Goal: Information Seeking & Learning: Learn about a topic

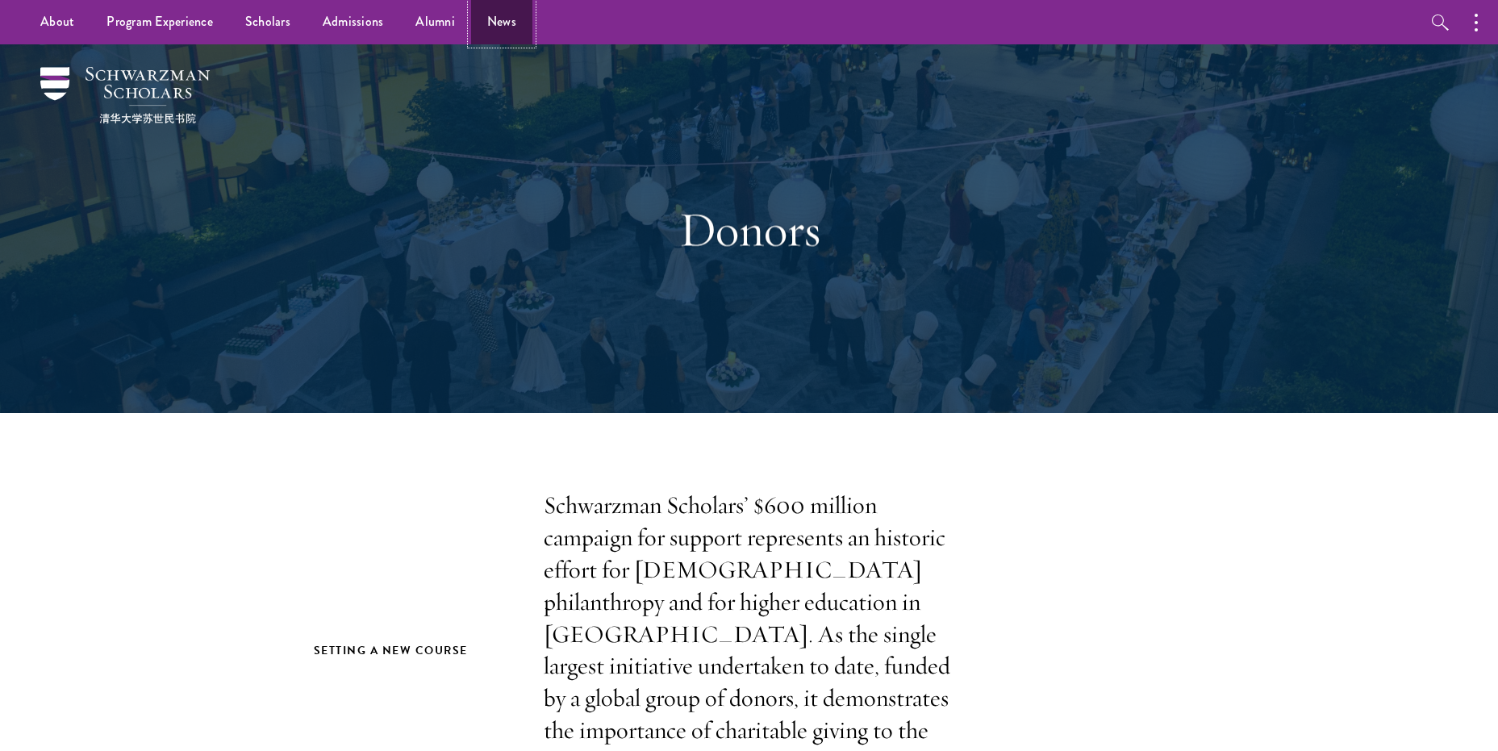
click at [485, 24] on link "News" at bounding box center [501, 22] width 61 height 44
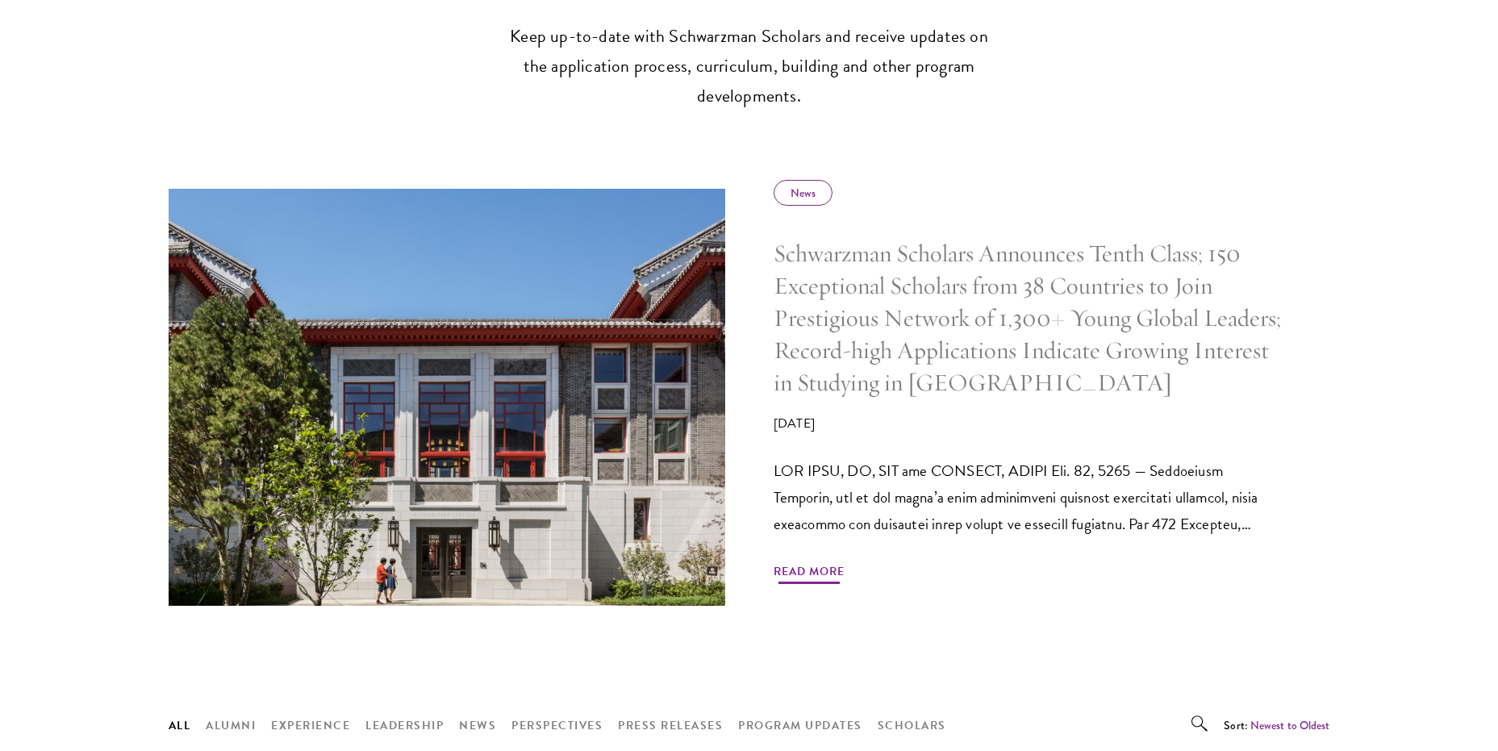
scroll to position [644, 0]
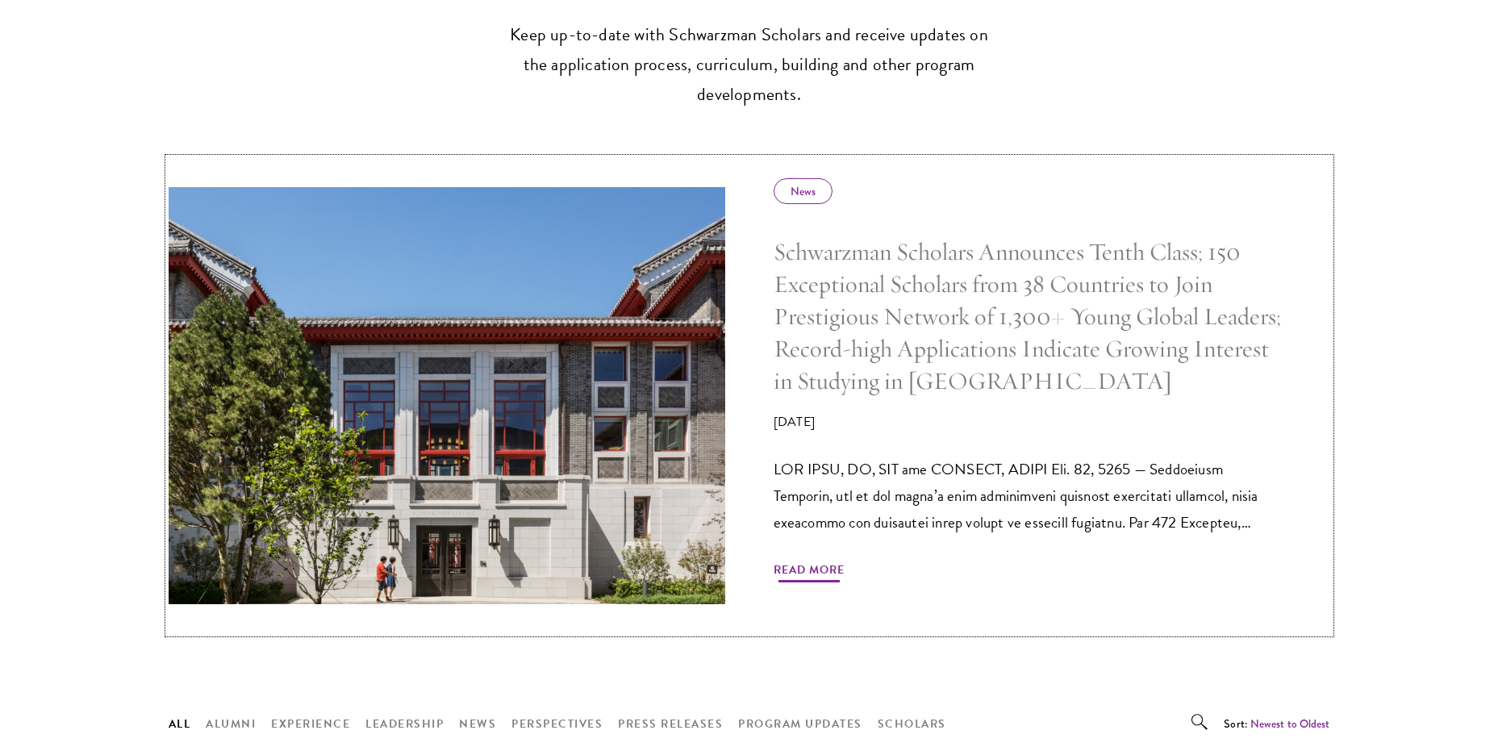
click at [1085, 295] on h5 "Schwarzman Scholars Announces Tenth Class; 150 Exceptional Scholars from 38 Cou…" at bounding box center [1027, 316] width 508 height 160
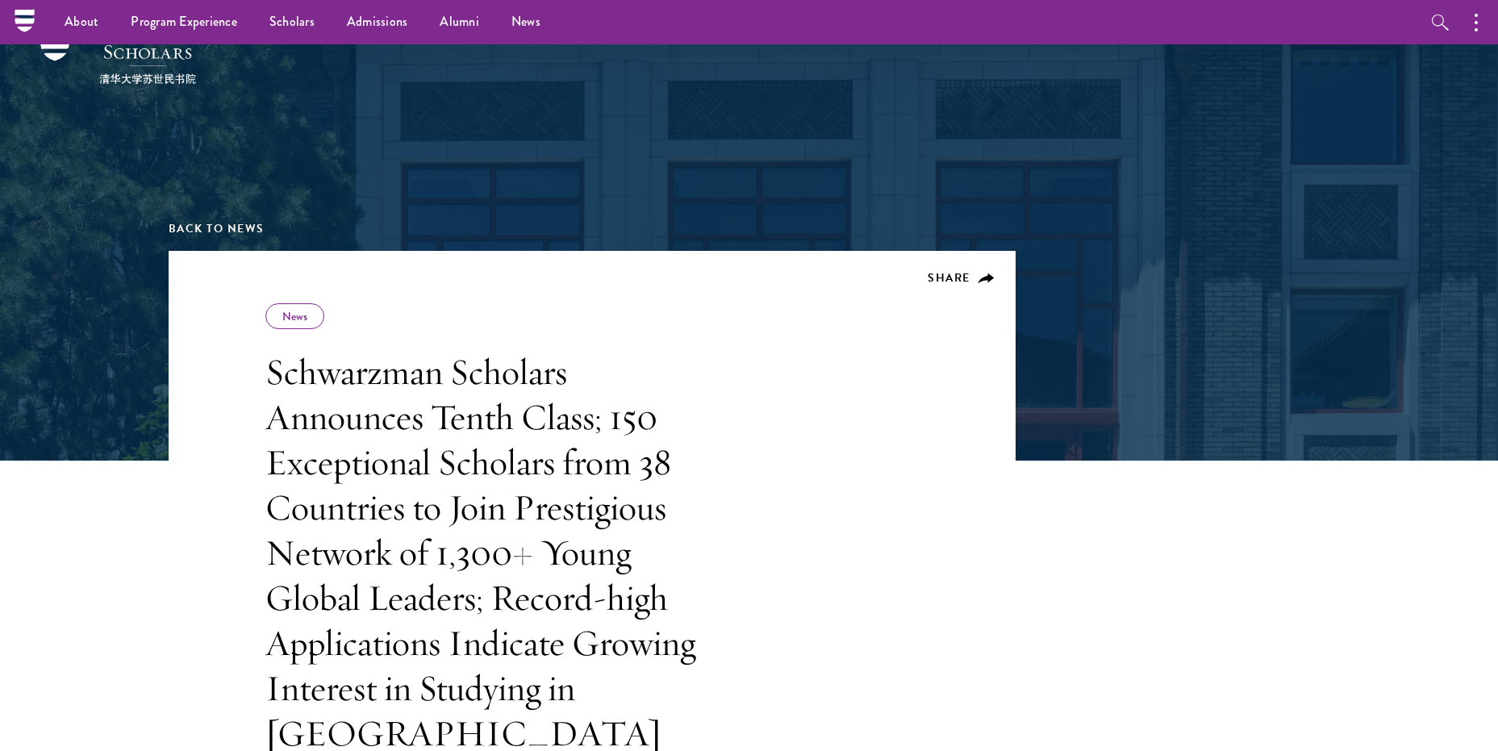
scroll to position [37, 0]
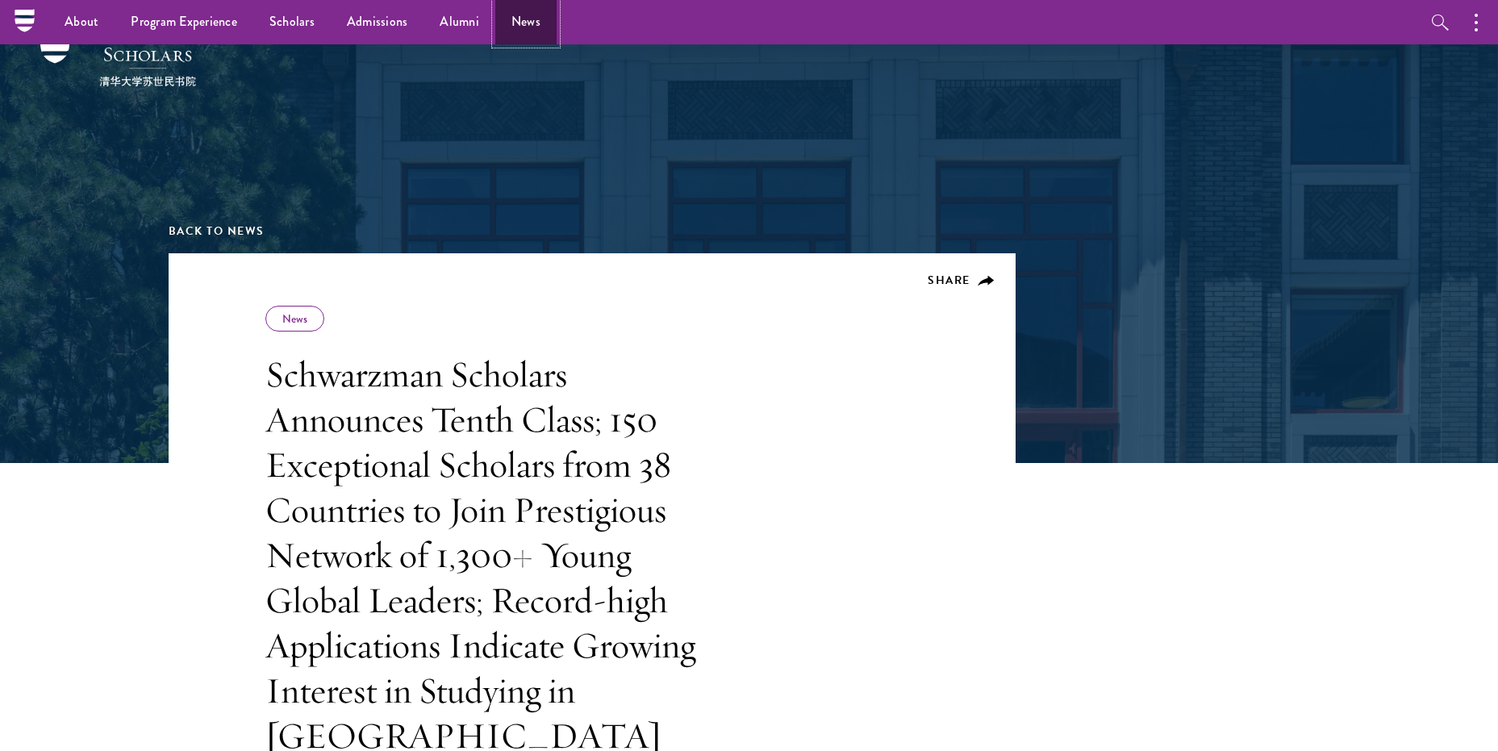
click at [506, 21] on link "News" at bounding box center [525, 22] width 61 height 44
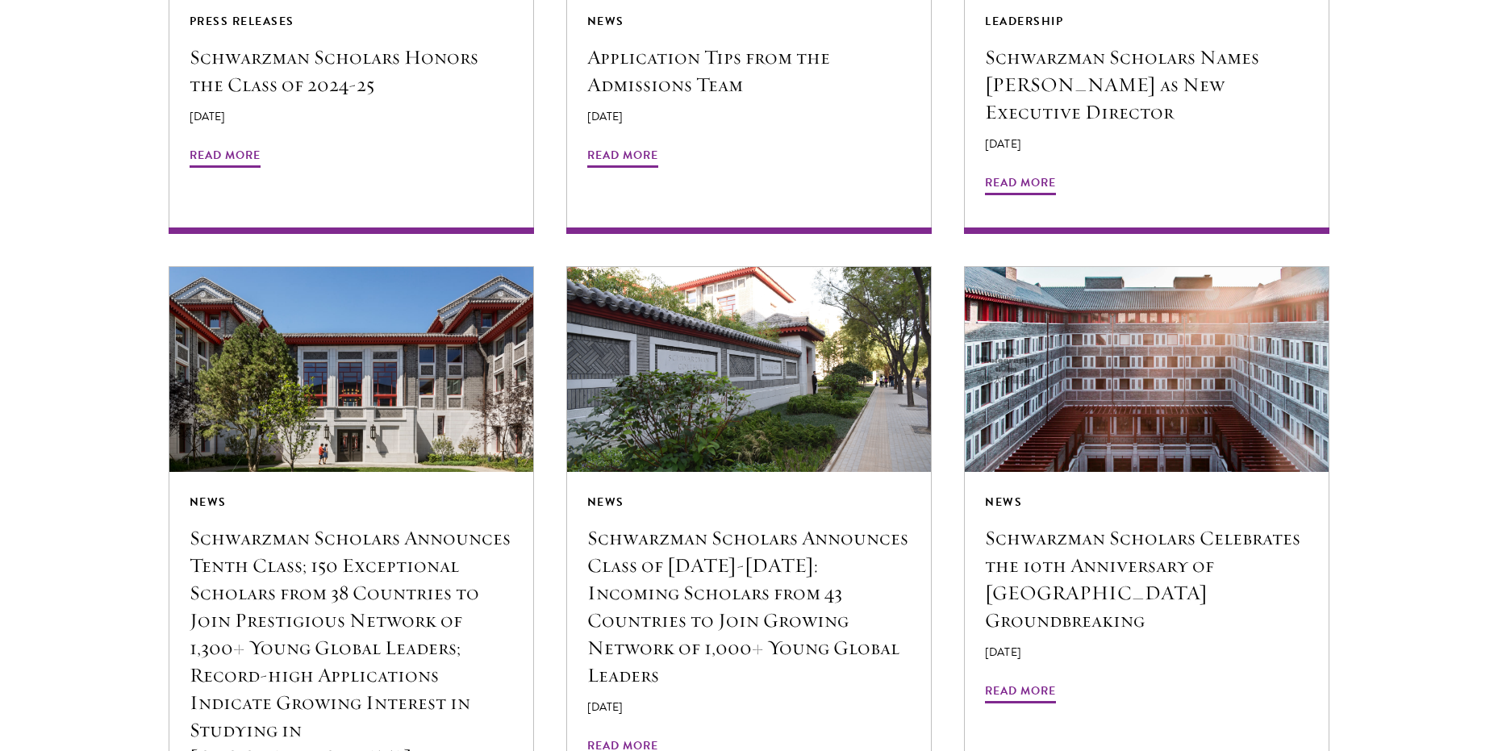
scroll to position [1611, 0]
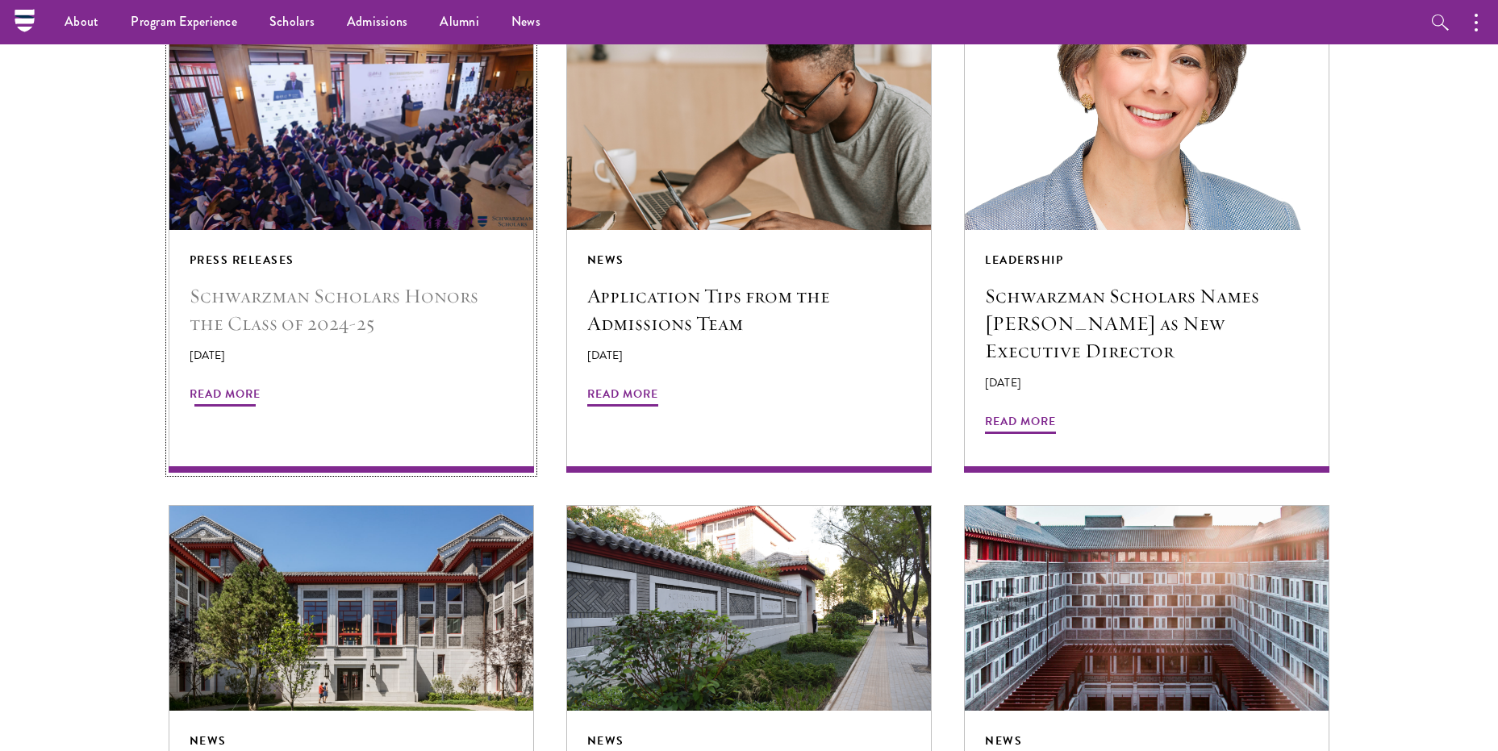
click at [298, 302] on h5 "Schwarzman Scholars Honors the Class of 2024-25" at bounding box center [351, 309] width 323 height 55
